Goal: Task Accomplishment & Management: Manage account settings

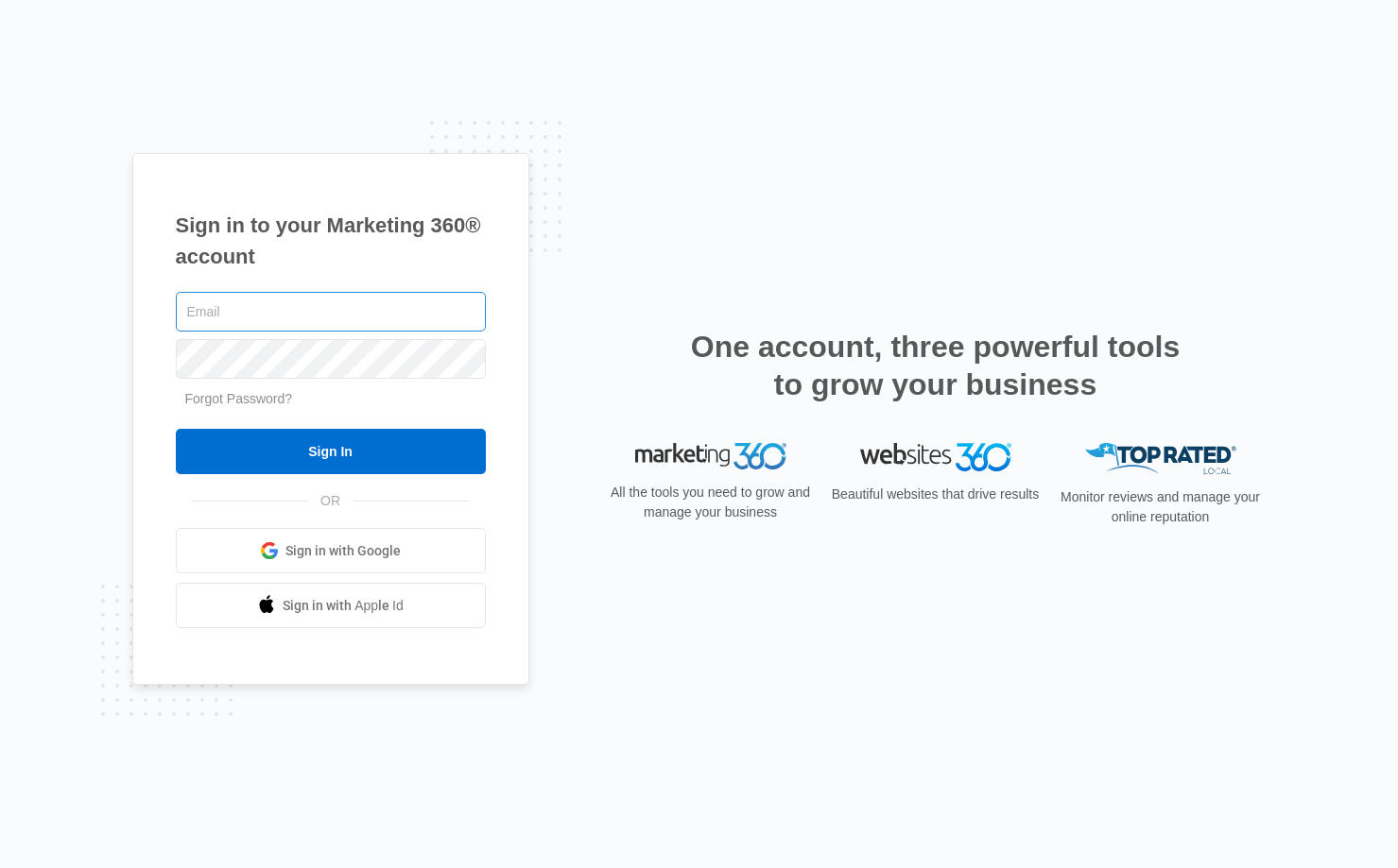
click at [333, 312] on input "text" at bounding box center [331, 312] width 310 height 39
type input "[PERSON_NAME][EMAIL_ADDRESS][PERSON_NAME][DOMAIN_NAME]"
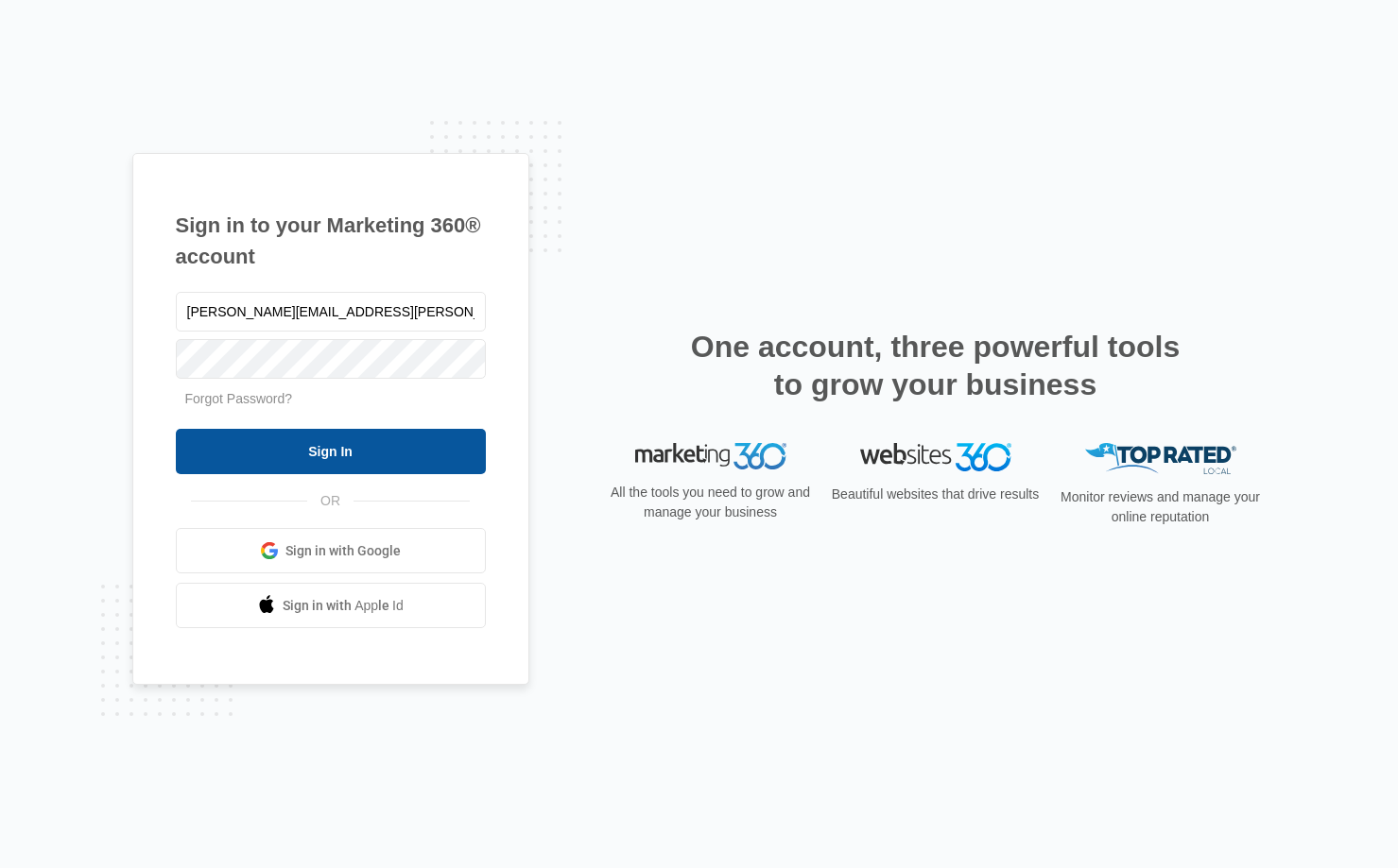
click at [385, 449] on input "Sign In" at bounding box center [331, 451] width 310 height 45
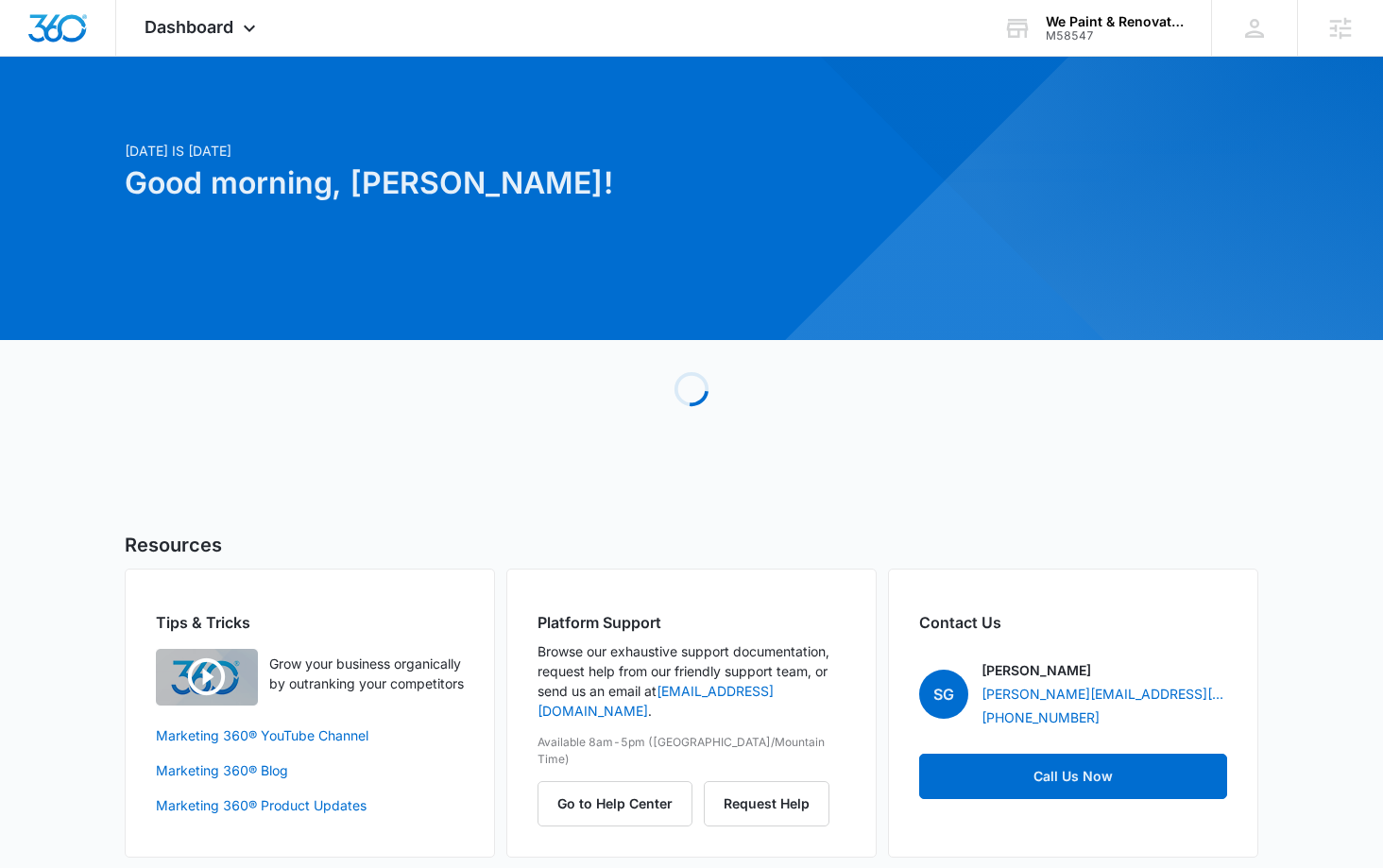
click at [26, 491] on div "[DATE] is [DATE] Good morning, [PERSON_NAME]! Loading Resources Tips & Tricks G…" at bounding box center [692, 481] width 1383 height 800
click at [1162, 16] on div "We Paint & Renovate Inc." at bounding box center [1115, 21] width 138 height 15
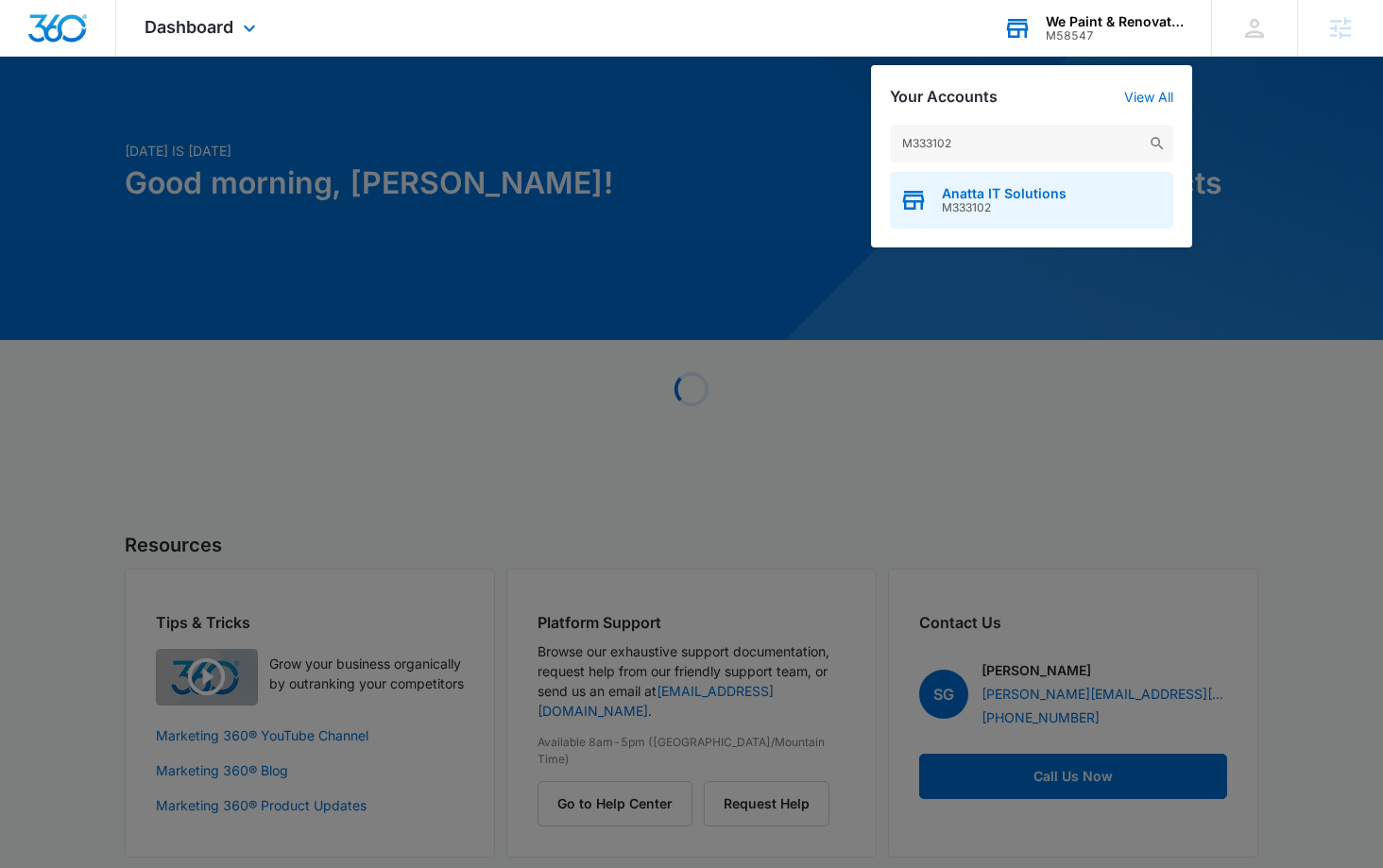
type input "M333102"
click at [999, 217] on div "Anatta IT Solutions M333102" at bounding box center [1032, 200] width 283 height 57
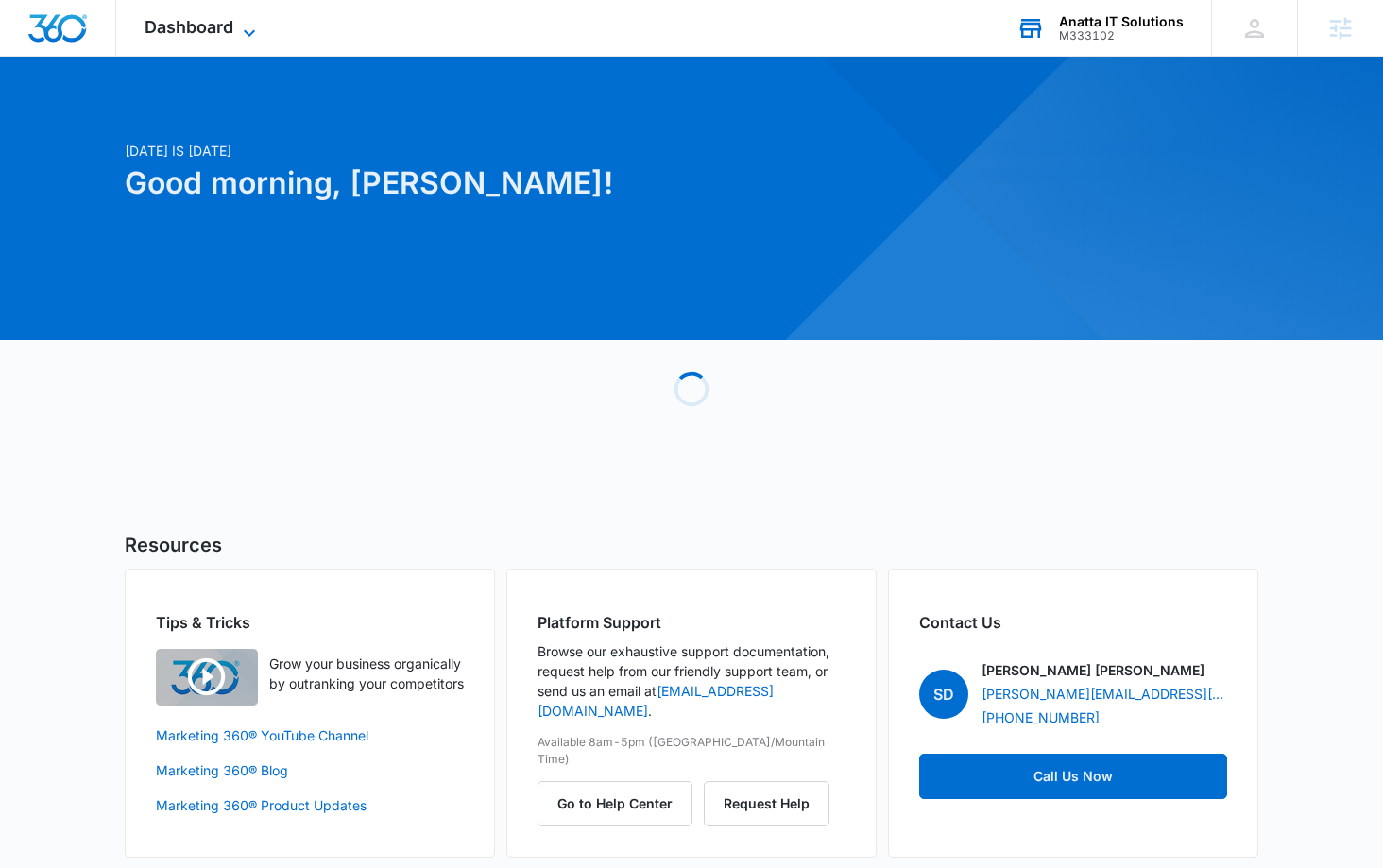
click at [219, 30] on span "Dashboard" at bounding box center [188, 26] width 89 height 20
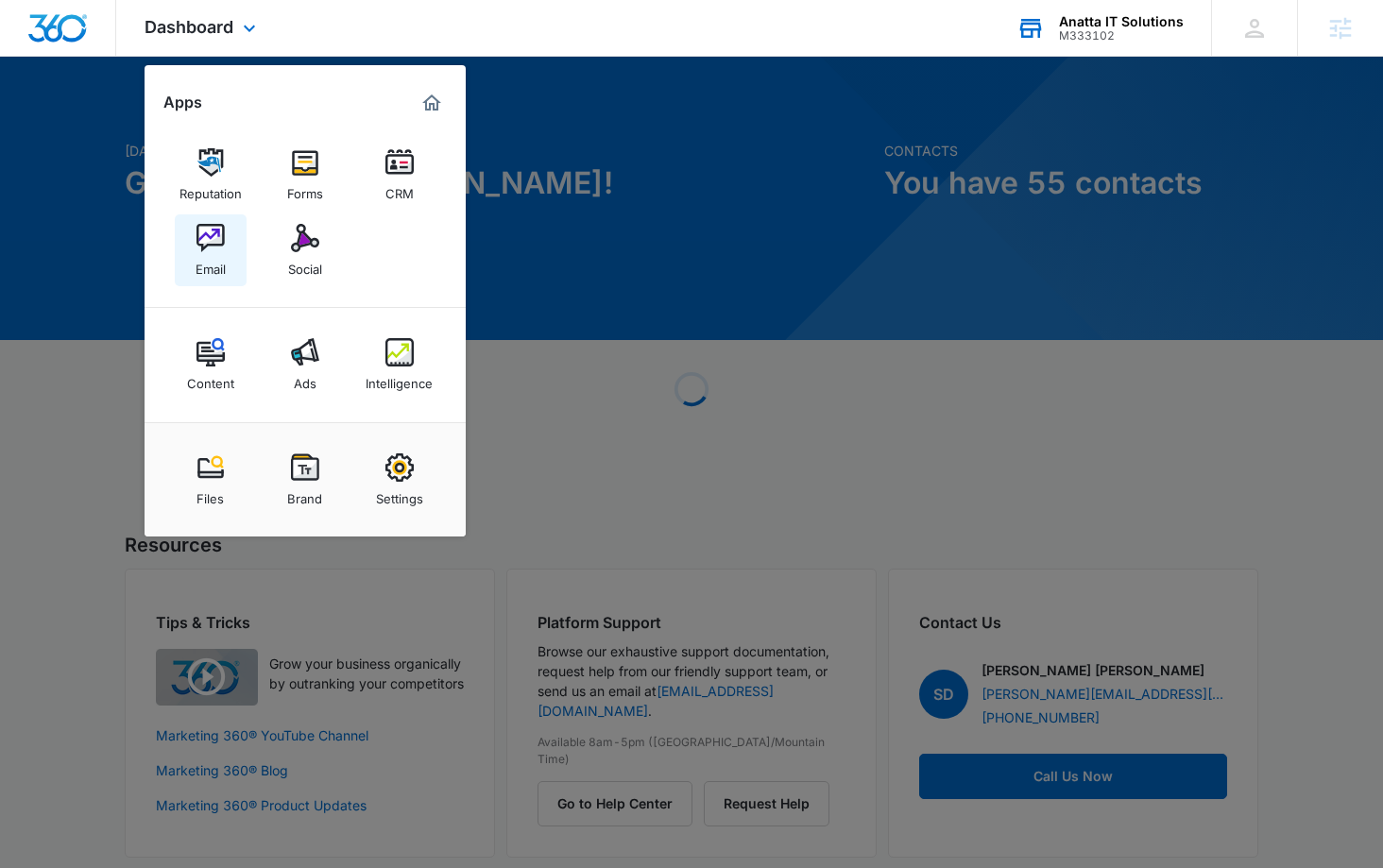
click at [206, 230] on img at bounding box center [210, 237] width 28 height 28
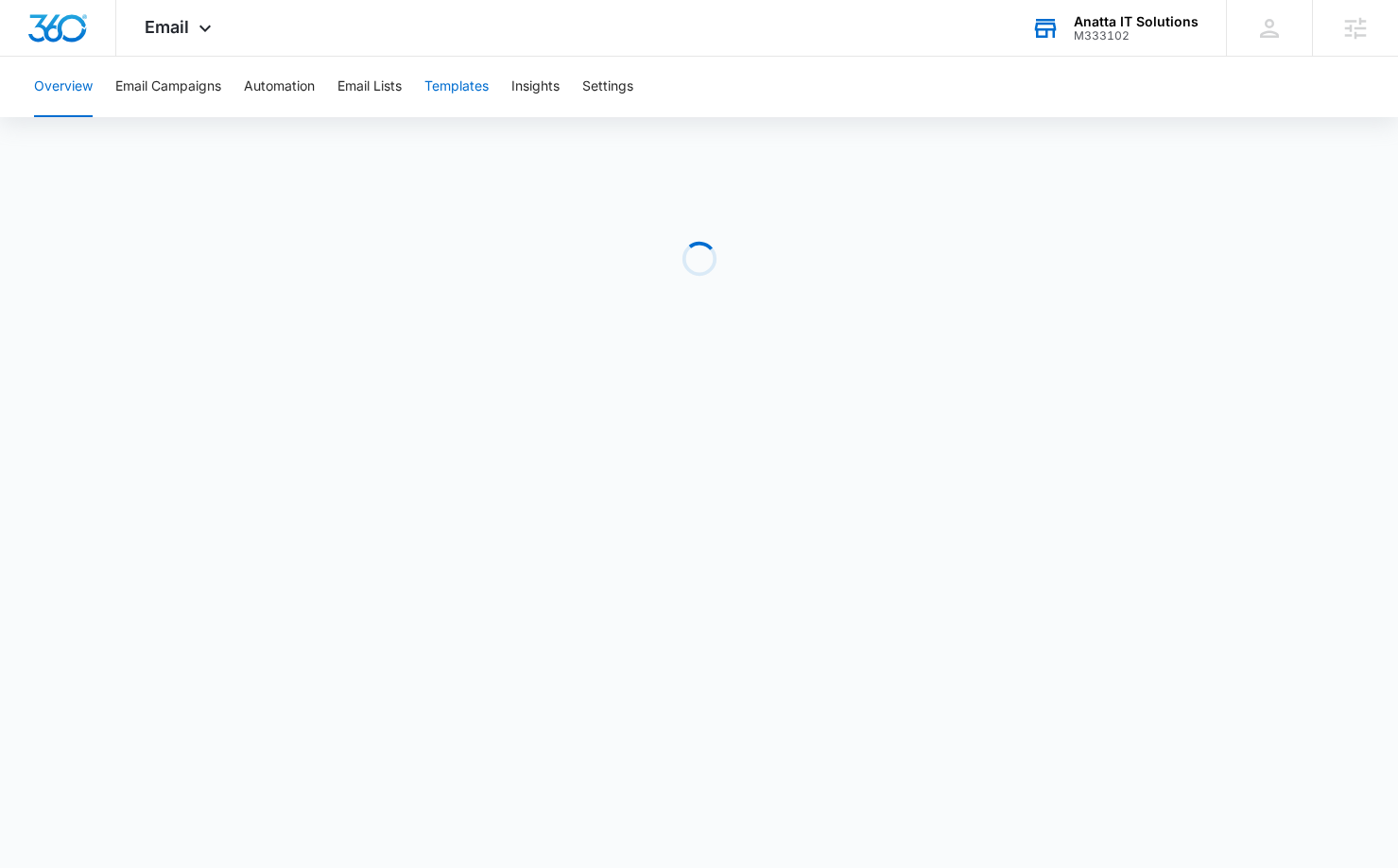
click at [468, 96] on button "Templates" at bounding box center [457, 87] width 65 height 61
click at [171, 30] on span "Email" at bounding box center [166, 26] width 44 height 20
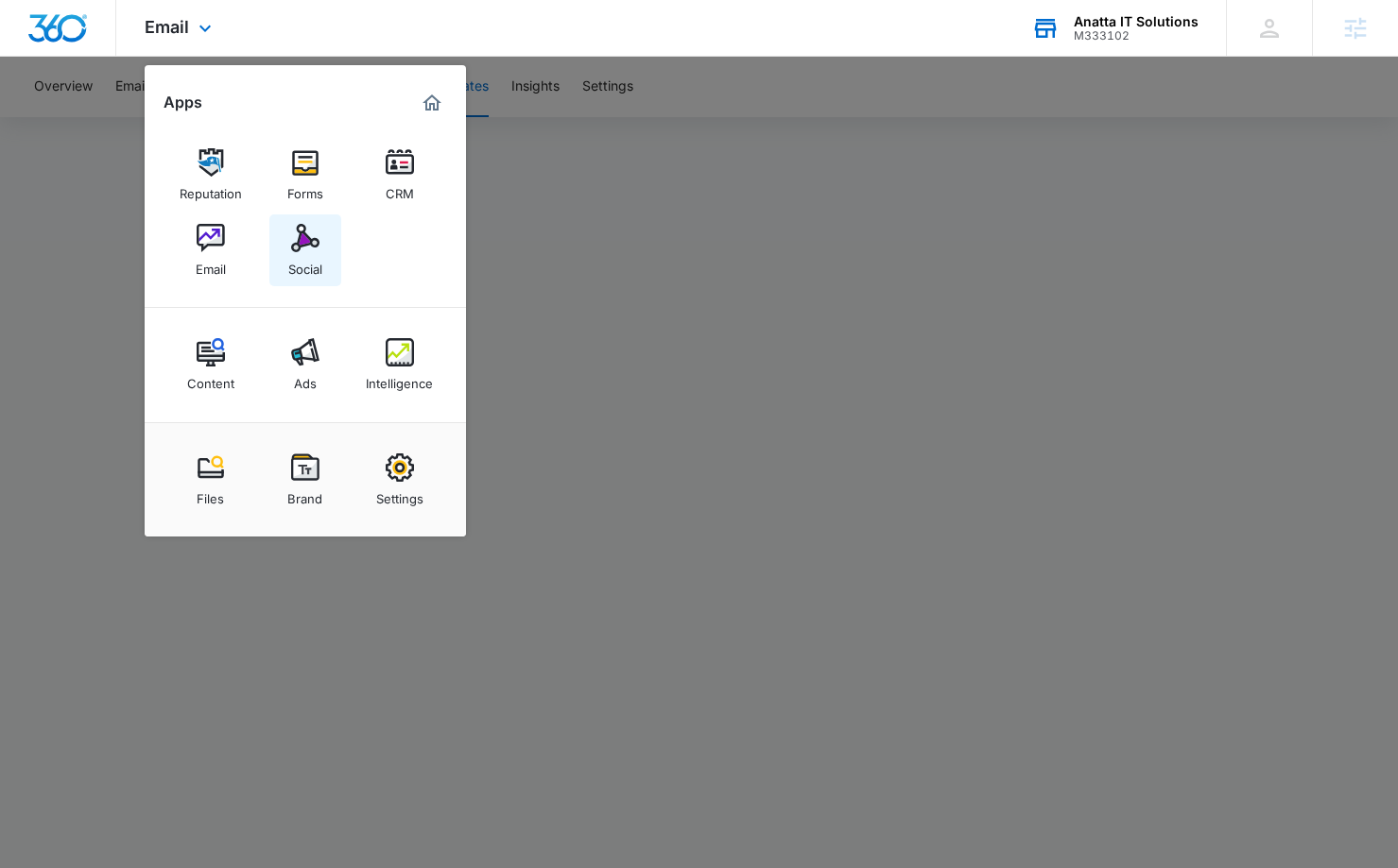
click at [316, 242] on img at bounding box center [305, 237] width 28 height 28
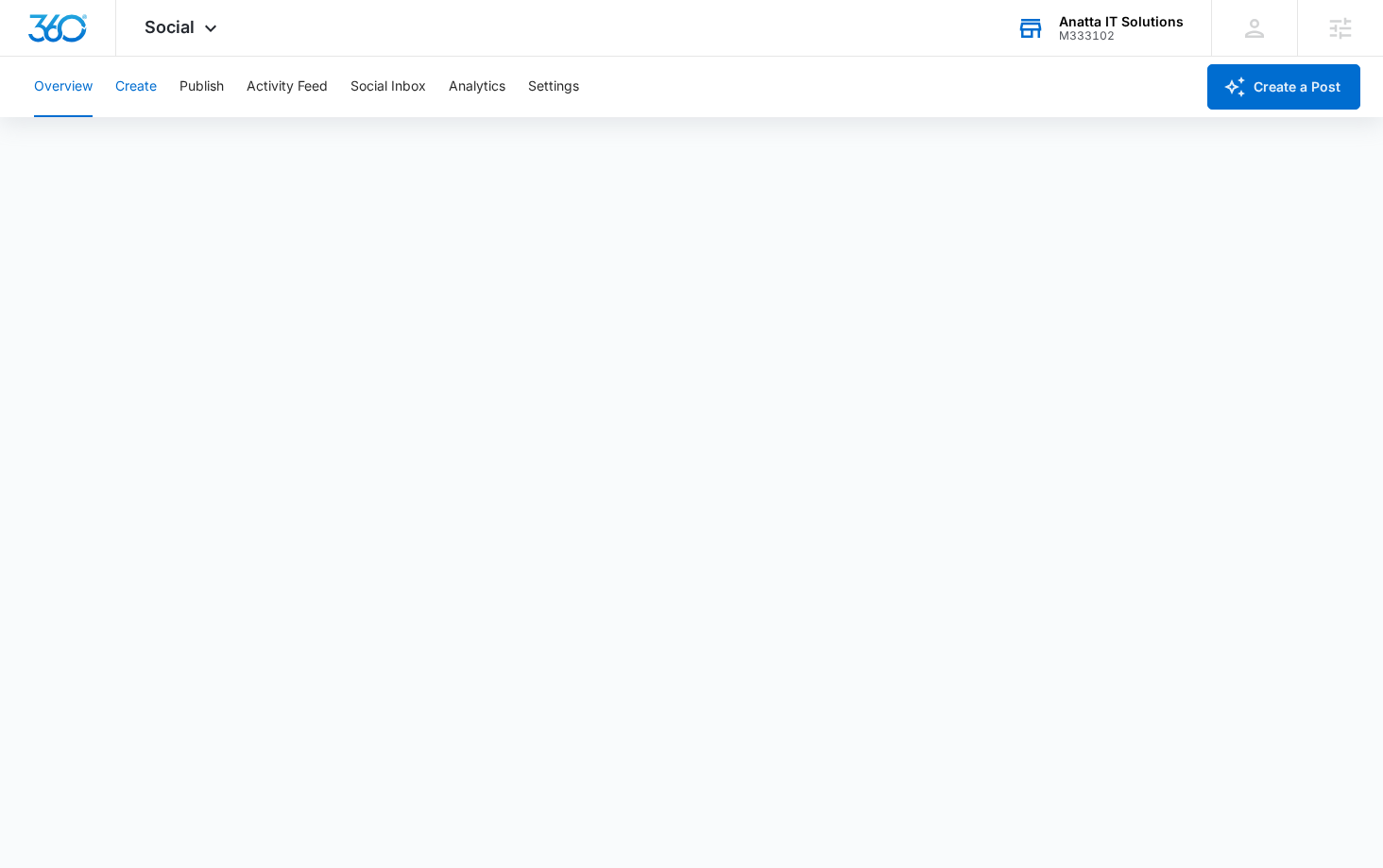
click at [145, 80] on button "Create" at bounding box center [136, 87] width 41 height 61
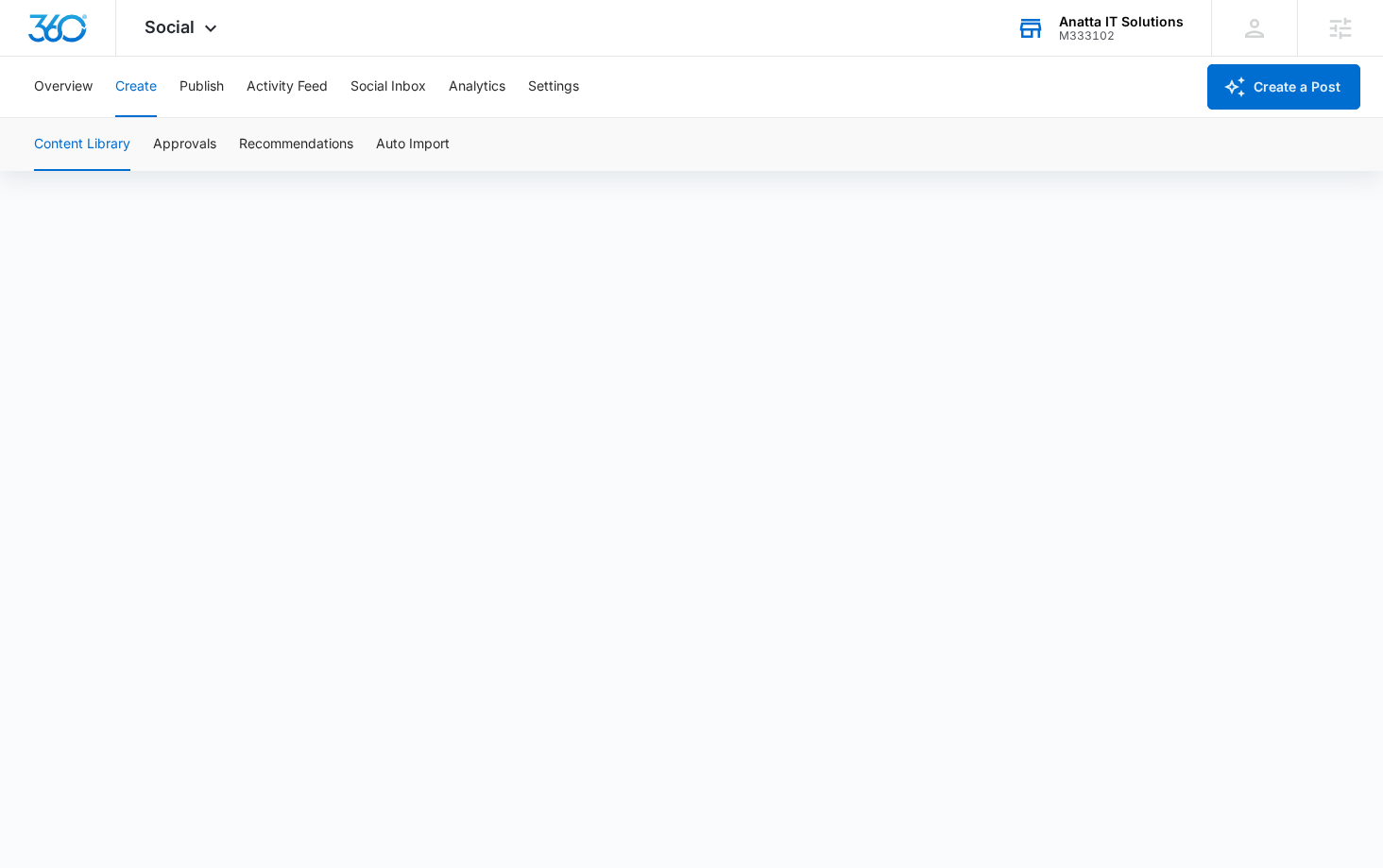
scroll to position [13, 0]
click at [1092, 15] on div "Anatta IT Solutions" at bounding box center [1121, 21] width 125 height 15
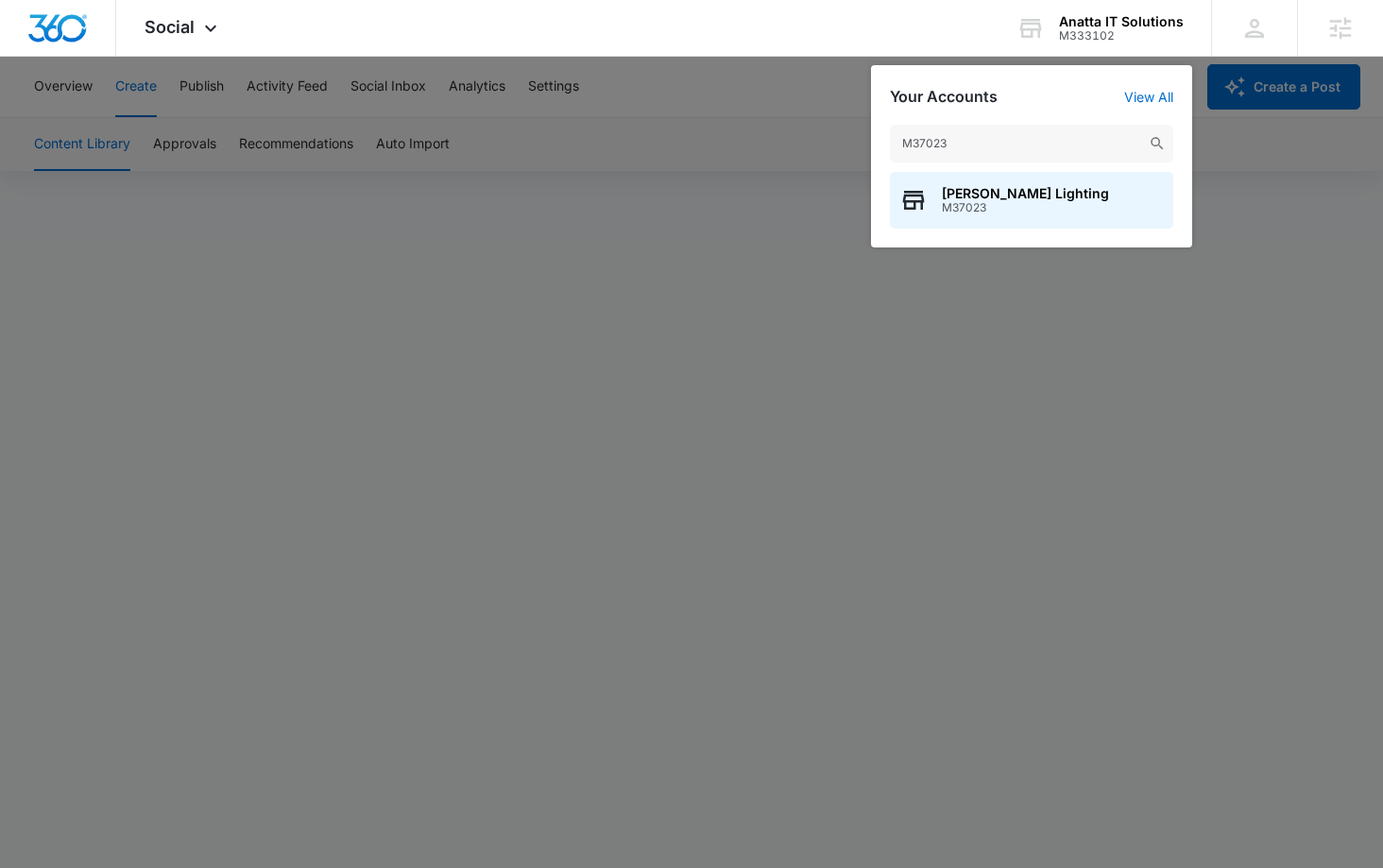
type input "M37023"
click at [969, 194] on span "[PERSON_NAME] Lighting" at bounding box center [1026, 193] width 168 height 15
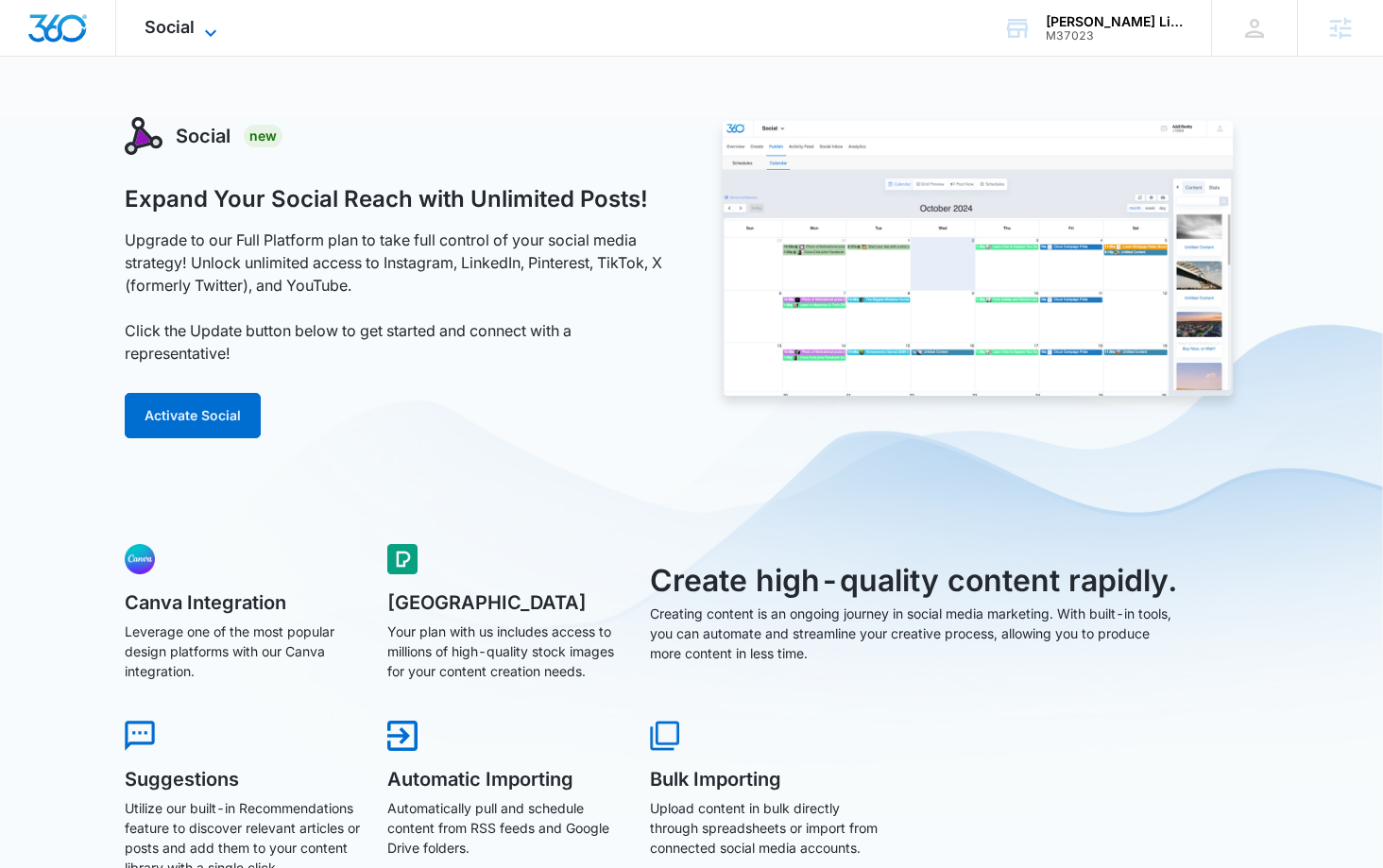
click at [177, 20] on span "Social" at bounding box center [169, 26] width 50 height 20
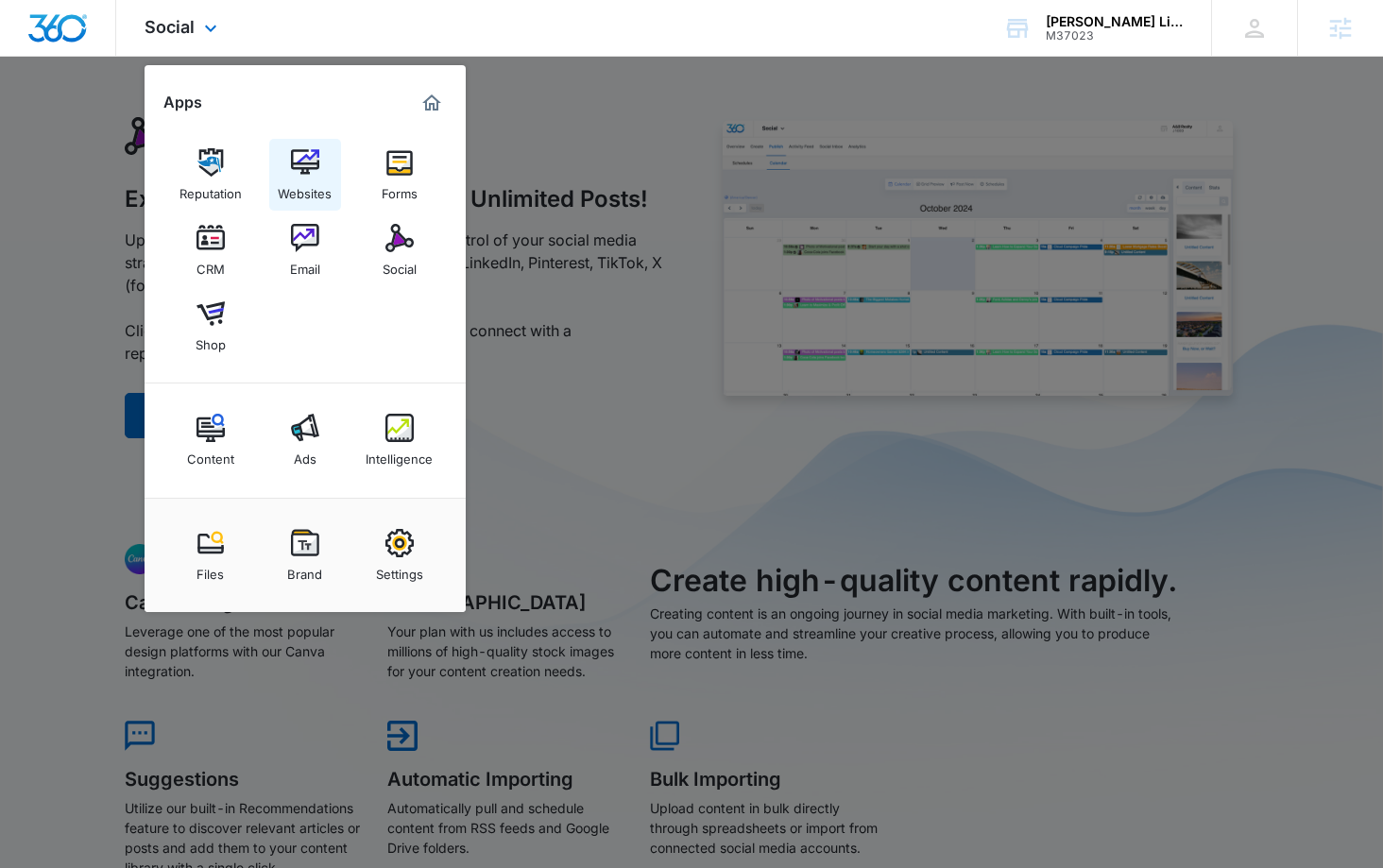
click at [294, 175] on img at bounding box center [305, 162] width 28 height 28
